Goal: Task Accomplishment & Management: Complete application form

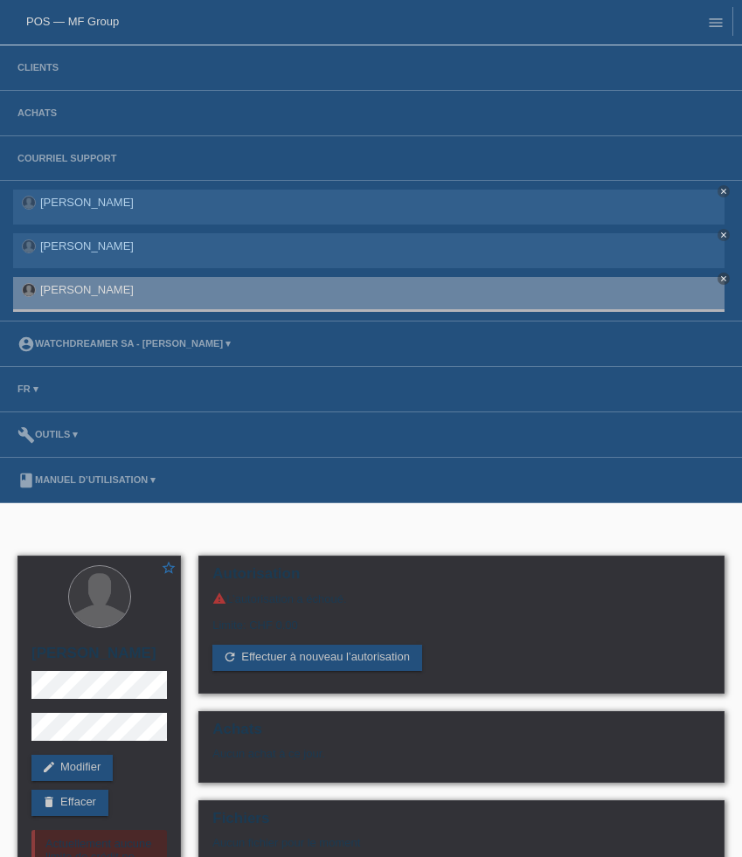
click at [7, 117] on li "Achats" at bounding box center [371, 113] width 742 height 45
click at [24, 117] on link "Achats" at bounding box center [37, 112] width 57 height 10
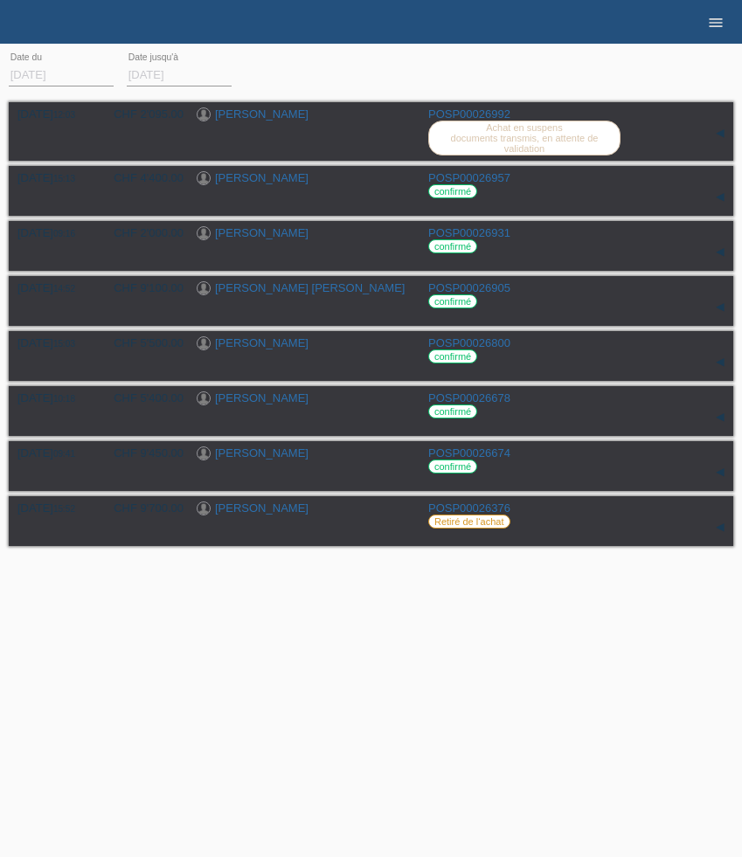
click at [714, 18] on icon "menu" at bounding box center [715, 22] width 17 height 17
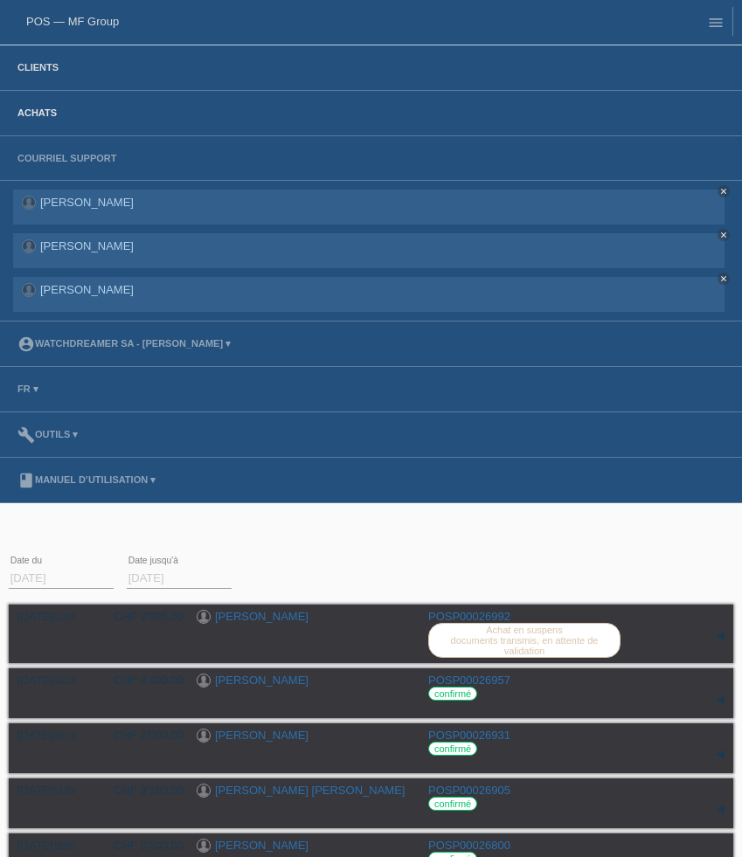
click at [36, 65] on link "Clients" at bounding box center [38, 67] width 59 height 10
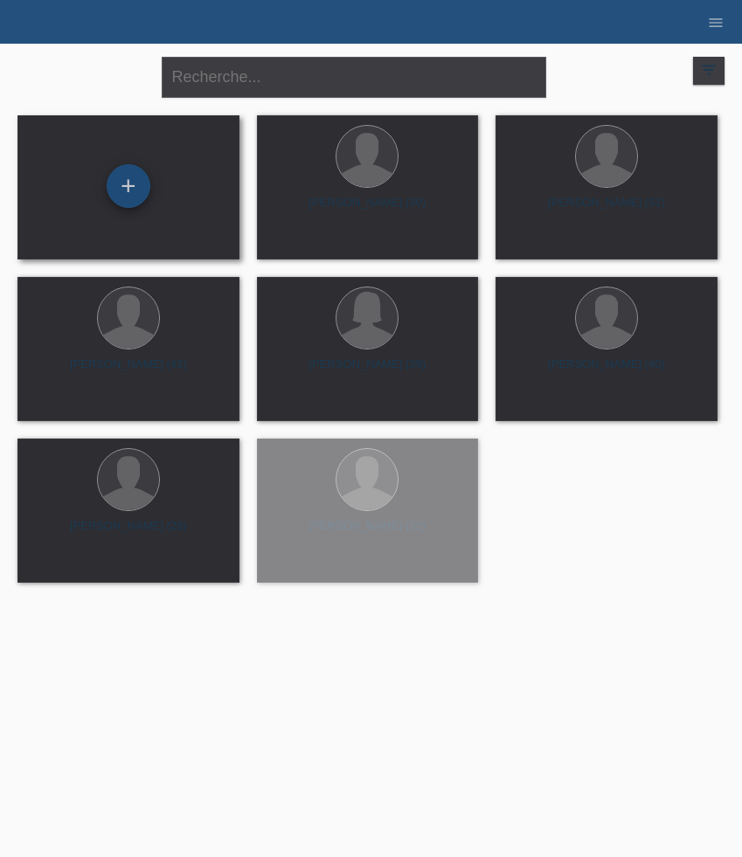
click at [131, 173] on div "+" at bounding box center [129, 186] width 44 height 44
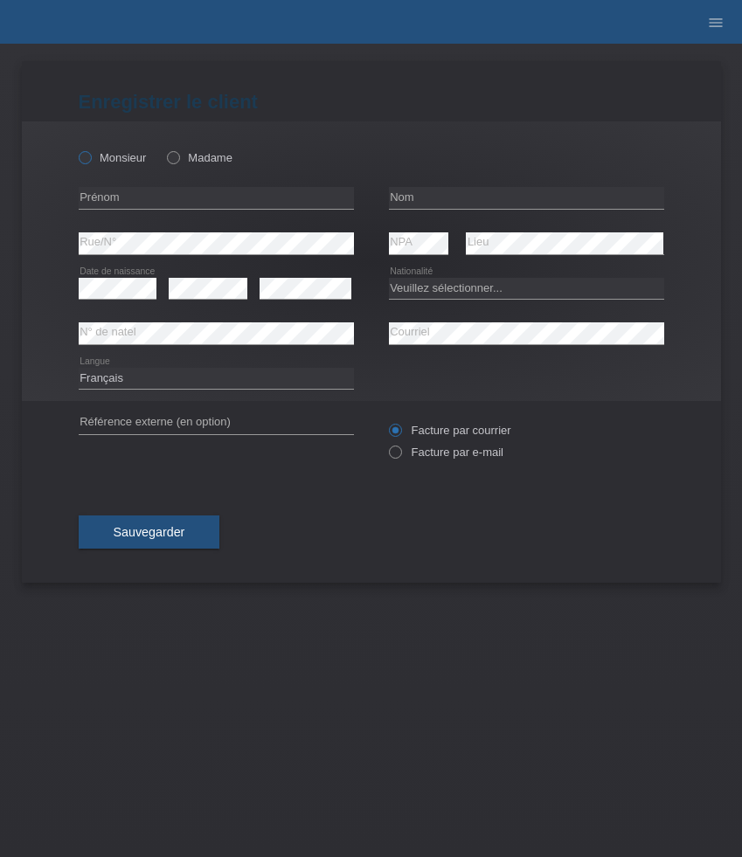
click at [133, 162] on label "Monsieur" at bounding box center [113, 157] width 68 height 13
click at [90, 162] on input "Monsieur" at bounding box center [84, 156] width 11 height 11
radio input "true"
click at [202, 189] on input "text" at bounding box center [216, 198] width 275 height 22
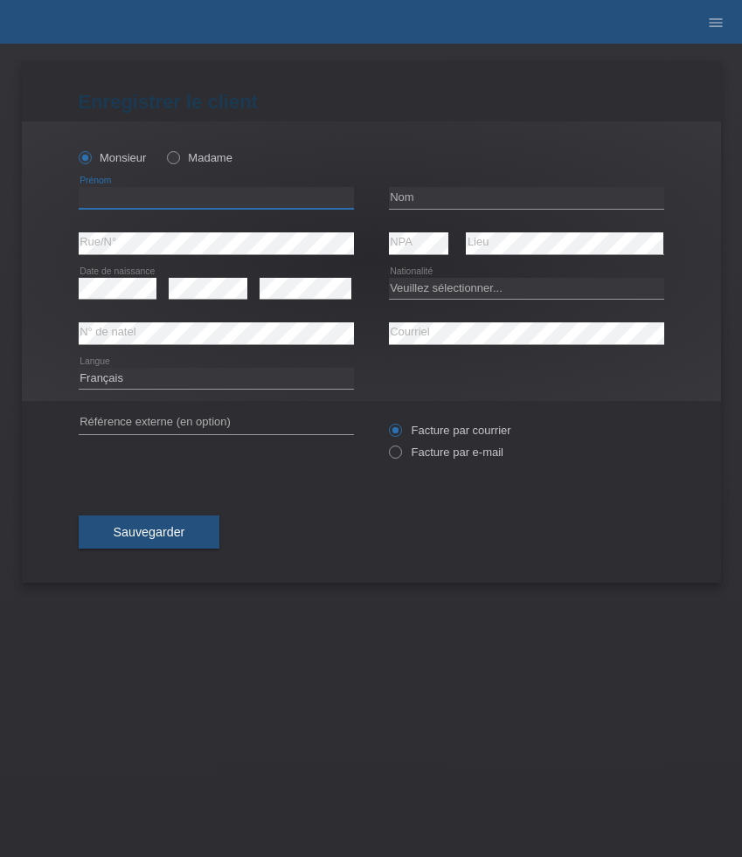
paste input "[PERSON_NAME]"
type input "[PERSON_NAME]"
click at [430, 203] on input "text" at bounding box center [526, 198] width 275 height 22
paste input "[PERSON_NAME]"
type input "[PERSON_NAME]"
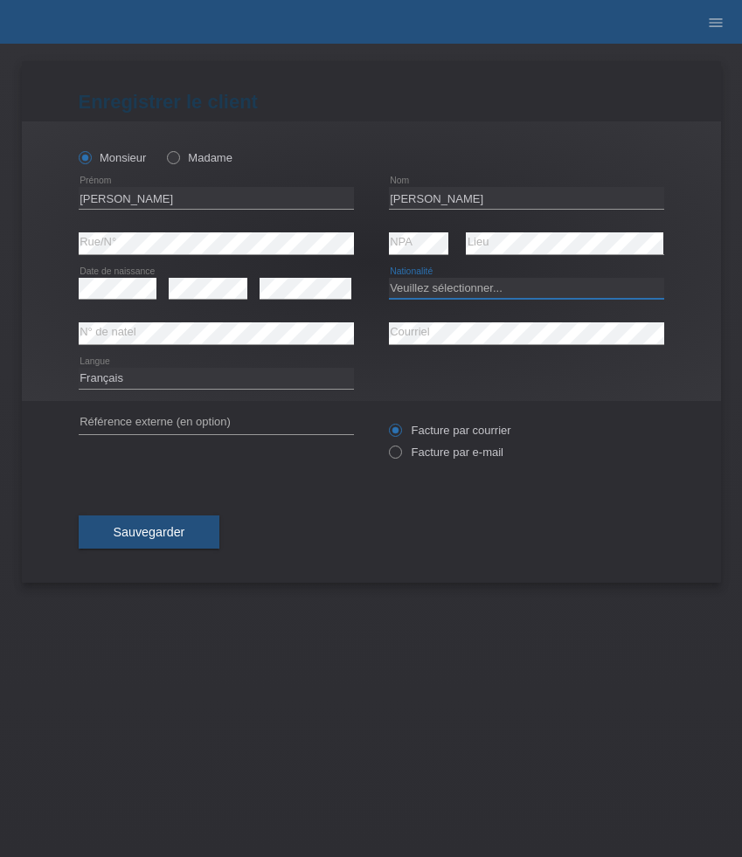
click at [460, 288] on select "Veuillez sélectionner... Suisse Allemagne Autriche Liechtenstein ------------ A…" at bounding box center [526, 288] width 275 height 21
select select "DE"
click at [389, 278] on select "Veuillez sélectionner... Suisse Allemagne Autriche Liechtenstein ------------ A…" at bounding box center [526, 288] width 275 height 21
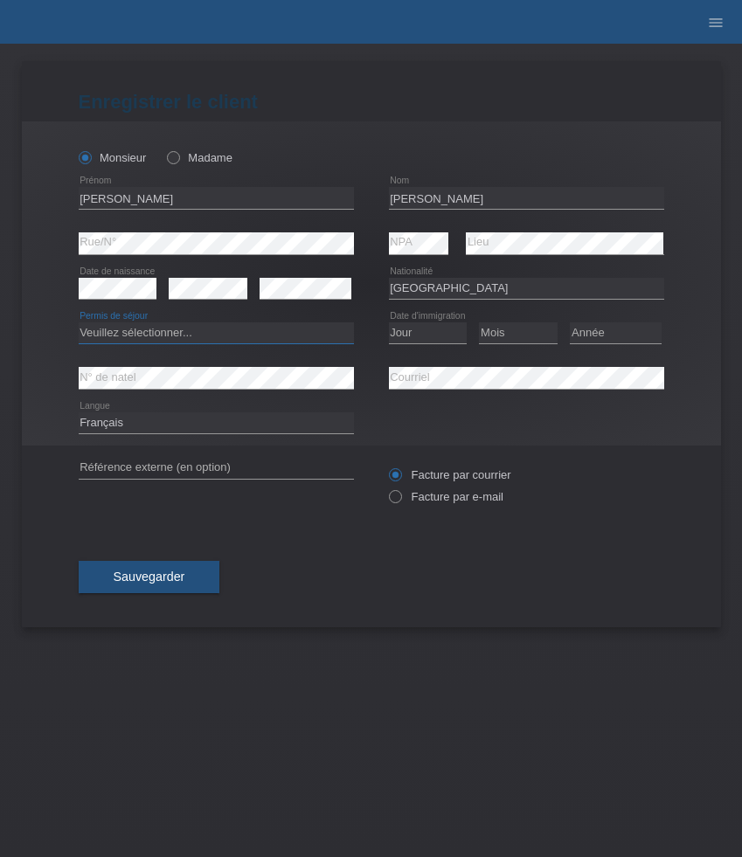
click at [177, 332] on select "Veuillez sélectionner... C B B - Statut de réfugié Autre" at bounding box center [216, 332] width 275 height 21
select select "B"
click at [79, 323] on select "Veuillez sélectionner... C B B - Statut de réfugié Autre" at bounding box center [216, 332] width 275 height 21
click at [429, 330] on select "Jour 01 02 03 04 05 06 07 08 09 10 11" at bounding box center [428, 332] width 79 height 21
select select "01"
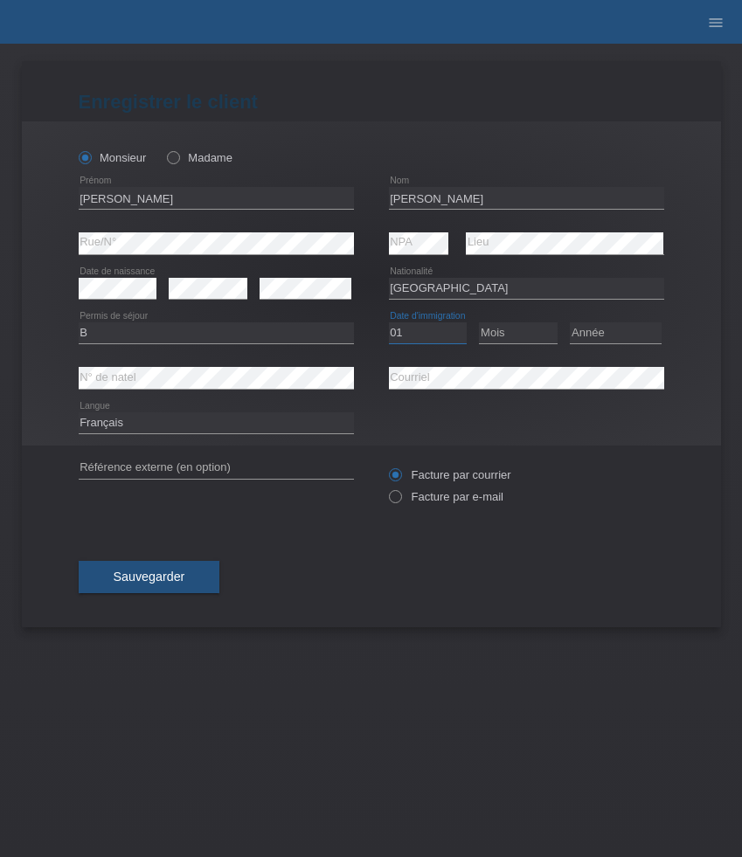
click at [389, 323] on select "Jour 01 02 03 04 05 06 07 08 09 10 11" at bounding box center [428, 332] width 79 height 21
click at [511, 338] on select "Mois 01 02 03 04 05 06 07 08 09 10 11" at bounding box center [518, 332] width 79 height 21
select select "05"
click at [479, 323] on select "Mois 01 02 03 04 05 06 07 08 09 10 11" at bounding box center [518, 332] width 79 height 21
click at [594, 329] on select "Année 2025 2024 2023 2022 2021 2020 2019 2018 2017 2016 2015 2014 2013 2012 201…" at bounding box center [616, 332] width 92 height 21
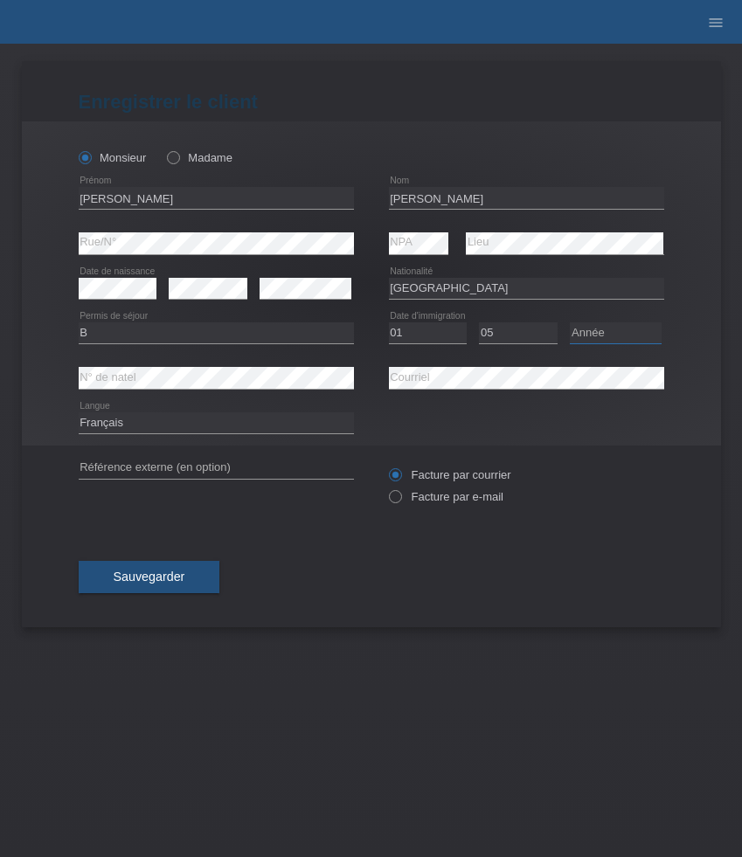
select select "2021"
click at [570, 323] on select "Année 2025 2024 2023 2022 2021 2020 2019 2018 2017 2016 2015 2014 2013 2012 201…" at bounding box center [616, 332] width 92 height 21
click at [128, 423] on select "Deutsch Français Italiano English" at bounding box center [216, 422] width 275 height 21
select select "de"
click at [79, 413] on select "Deutsch Français Italiano English" at bounding box center [216, 422] width 275 height 21
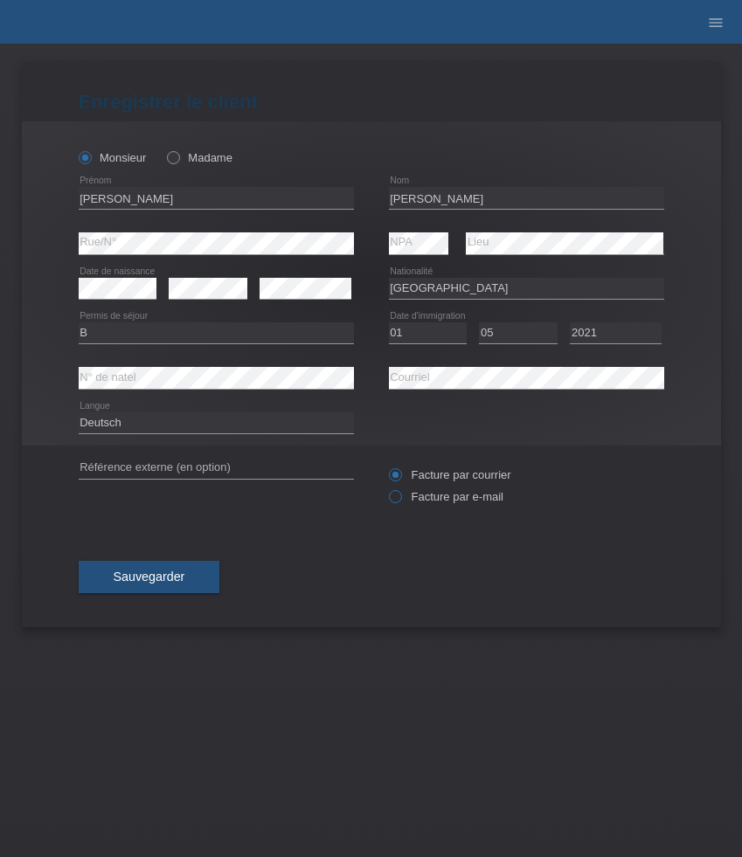
click at [446, 499] on label "Facture par e-mail" at bounding box center [446, 496] width 114 height 13
click at [400, 499] on input "Facture par e-mail" at bounding box center [394, 501] width 11 height 22
radio input "true"
click at [152, 589] on button "Sauvegarder" at bounding box center [150, 577] width 142 height 33
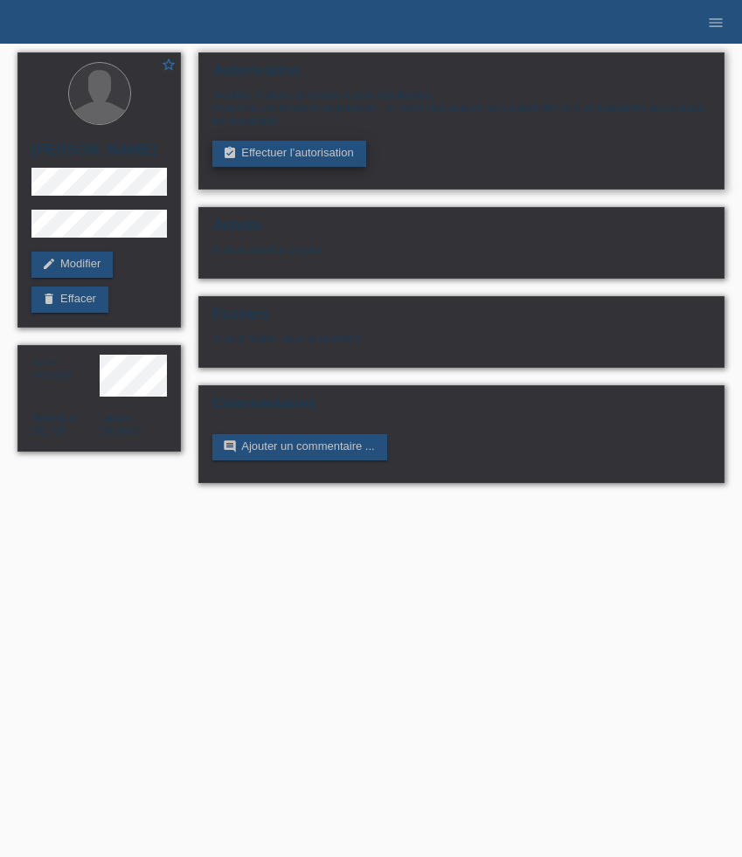
click at [338, 155] on link "assignment_turned_in Effectuer l’autorisation" at bounding box center [288, 154] width 153 height 26
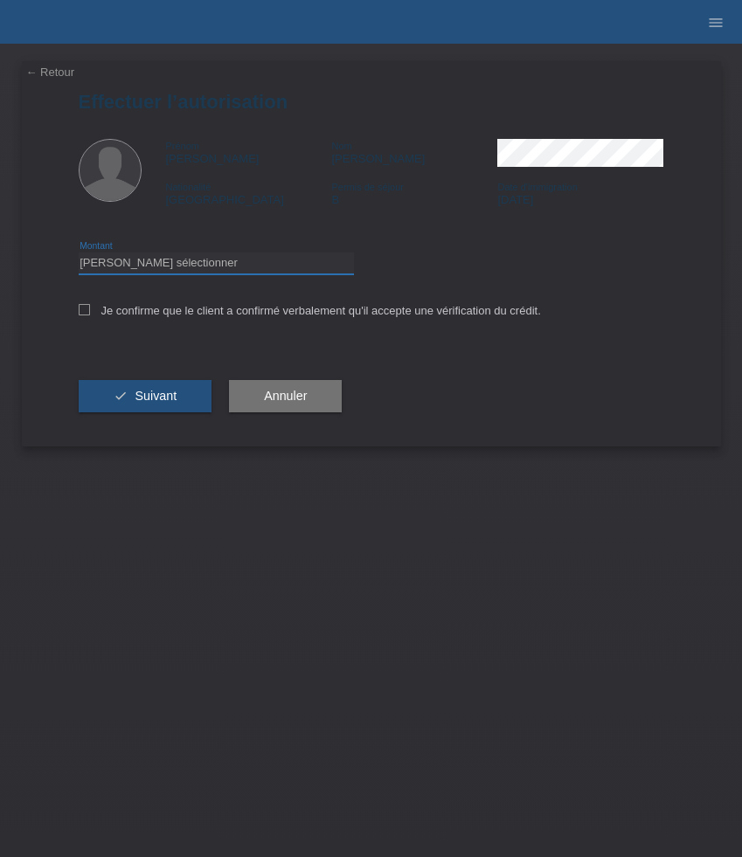
click at [238, 266] on select "Veuillez sélectionner CHF 1.00 - CHF 499.00 CHF 500.00 - CHF 1'999.00 CHF 2'000…" at bounding box center [216, 262] width 275 height 21
select select "3"
click at [79, 255] on select "Veuillez sélectionner CHF 1.00 - CHF 499.00 CHF 500.00 - CHF 1'999.00 CHF 2'000…" at bounding box center [216, 262] width 275 height 21
click at [170, 312] on label "Je confirme que le client a confirmé verbalement qu'il accepte une vérification…" at bounding box center [310, 310] width 462 height 13
click at [90, 312] on input "Je confirme que le client a confirmé verbalement qu'il accepte une vérification…" at bounding box center [84, 309] width 11 height 11
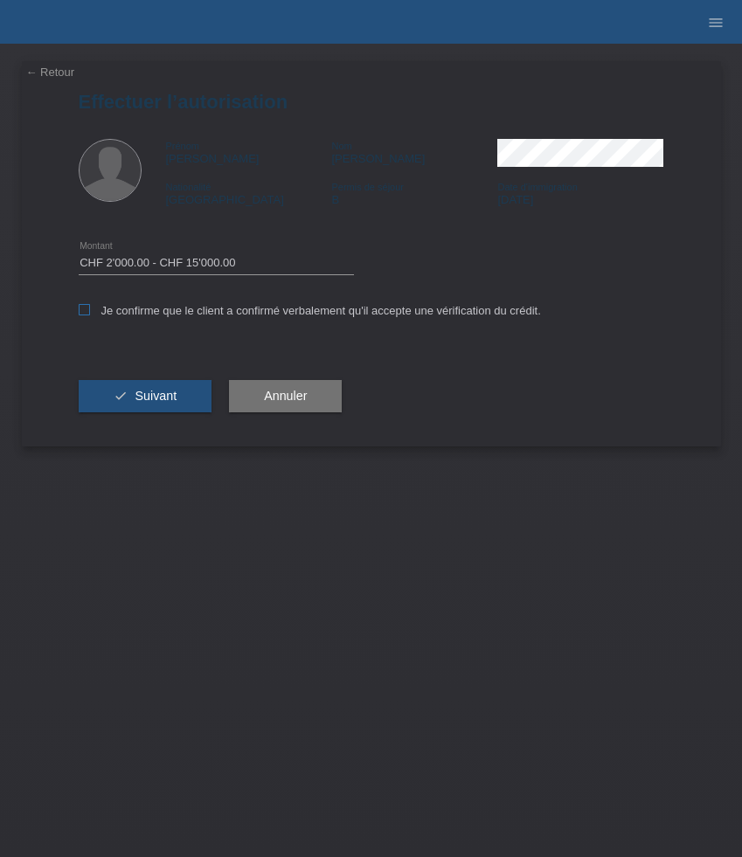
checkbox input "true"
click at [162, 401] on span "Suivant" at bounding box center [156, 396] width 42 height 14
